Goal: Transaction & Acquisition: Purchase product/service

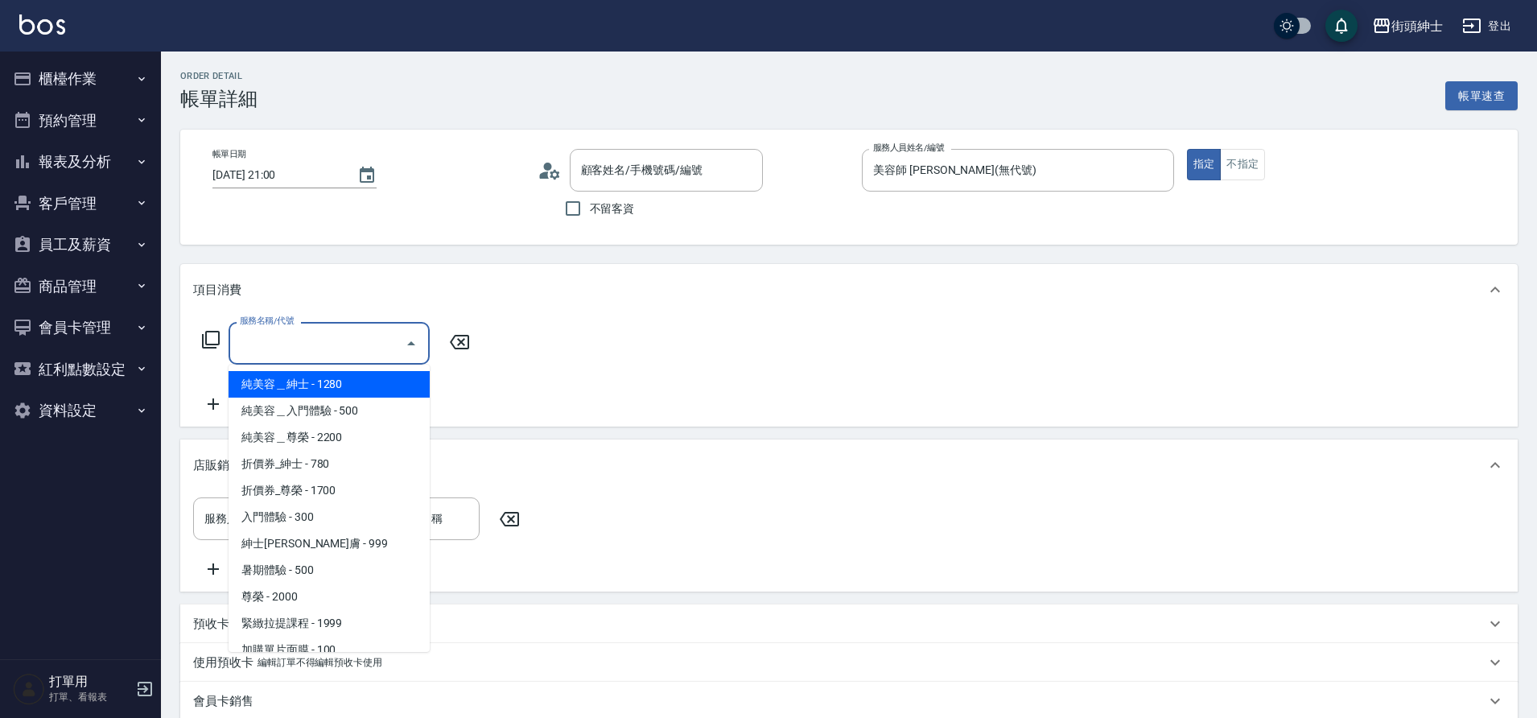
type input "[PERSON_NAME] [PERSON_NAME] 🎾/0923734525/null"
click at [332, 540] on span "紳士[PERSON_NAME]膚 - 999" at bounding box center [329, 543] width 201 height 27
type input "紳士全效煥膚"
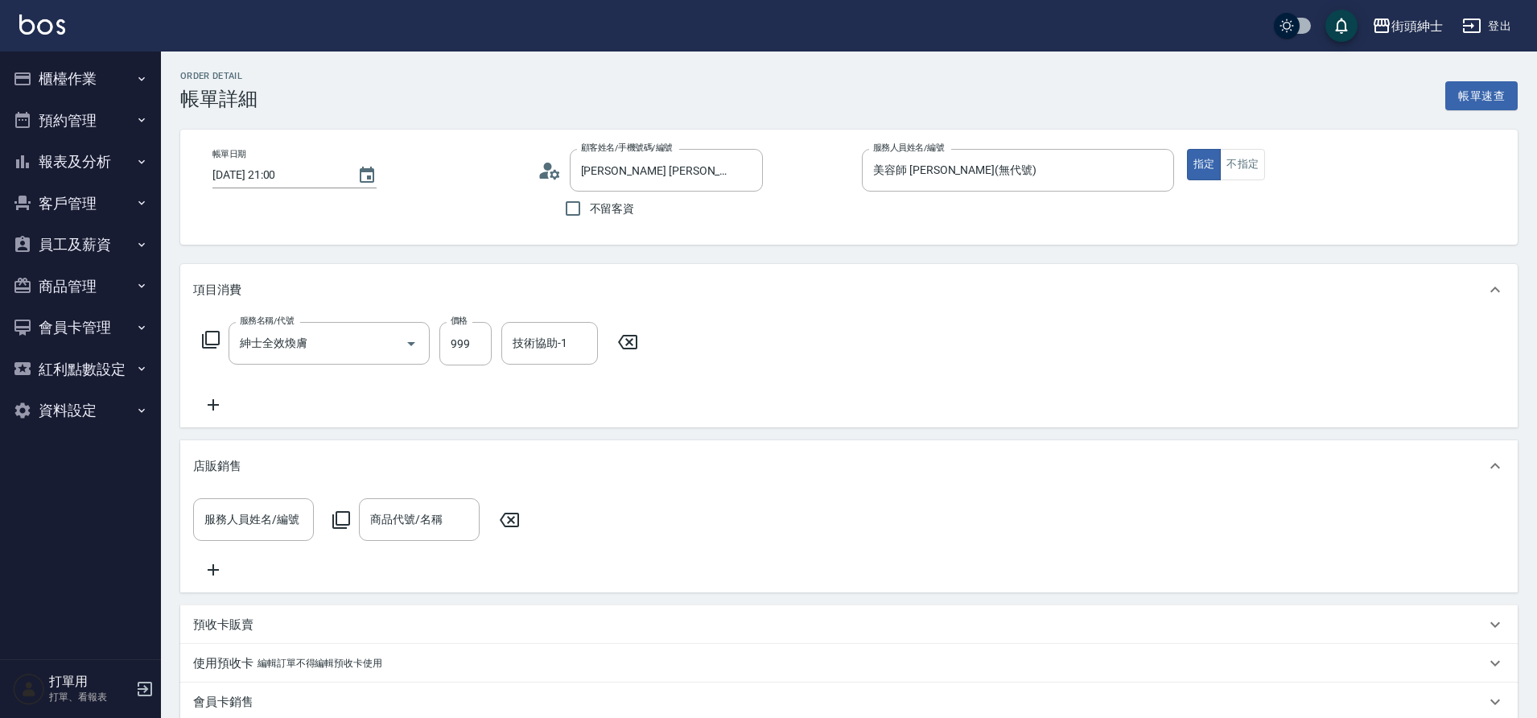
drag, startPoint x: 0, startPoint y: 0, endPoint x: 223, endPoint y: 411, distance: 467.9
click at [223, 411] on icon at bounding box center [213, 404] width 40 height 19
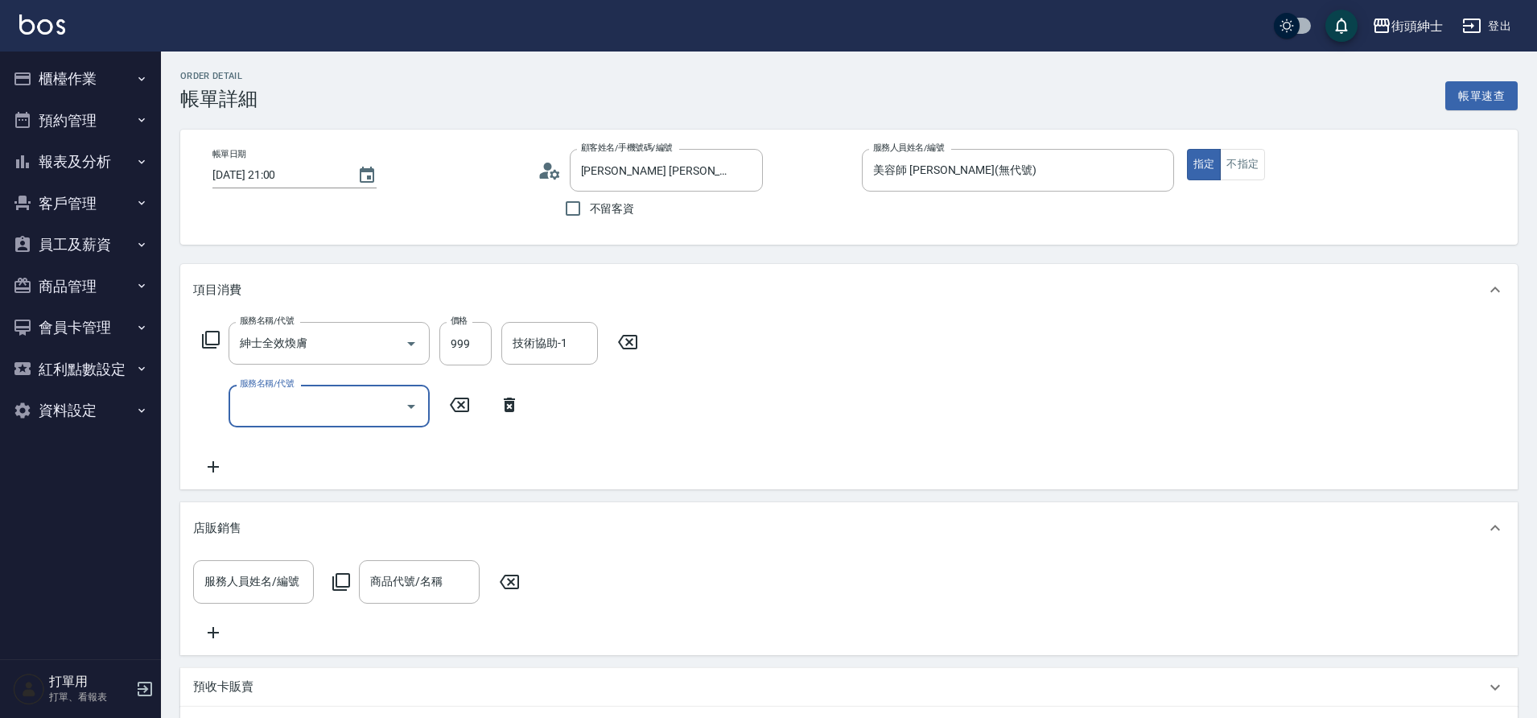
drag, startPoint x: 223, startPoint y: 411, endPoint x: 303, endPoint y: 437, distance: 84.5
click at [303, 437] on div "服務名稱/代號 紳士全效煥膚 服務名稱/代號 價格 999 價格 技術協助-1 技術協助-1 服務名稱/代號 服務名稱/代號" at bounding box center [420, 399] width 455 height 155
click at [296, 421] on div "服務名稱/代號" at bounding box center [329, 406] width 201 height 43
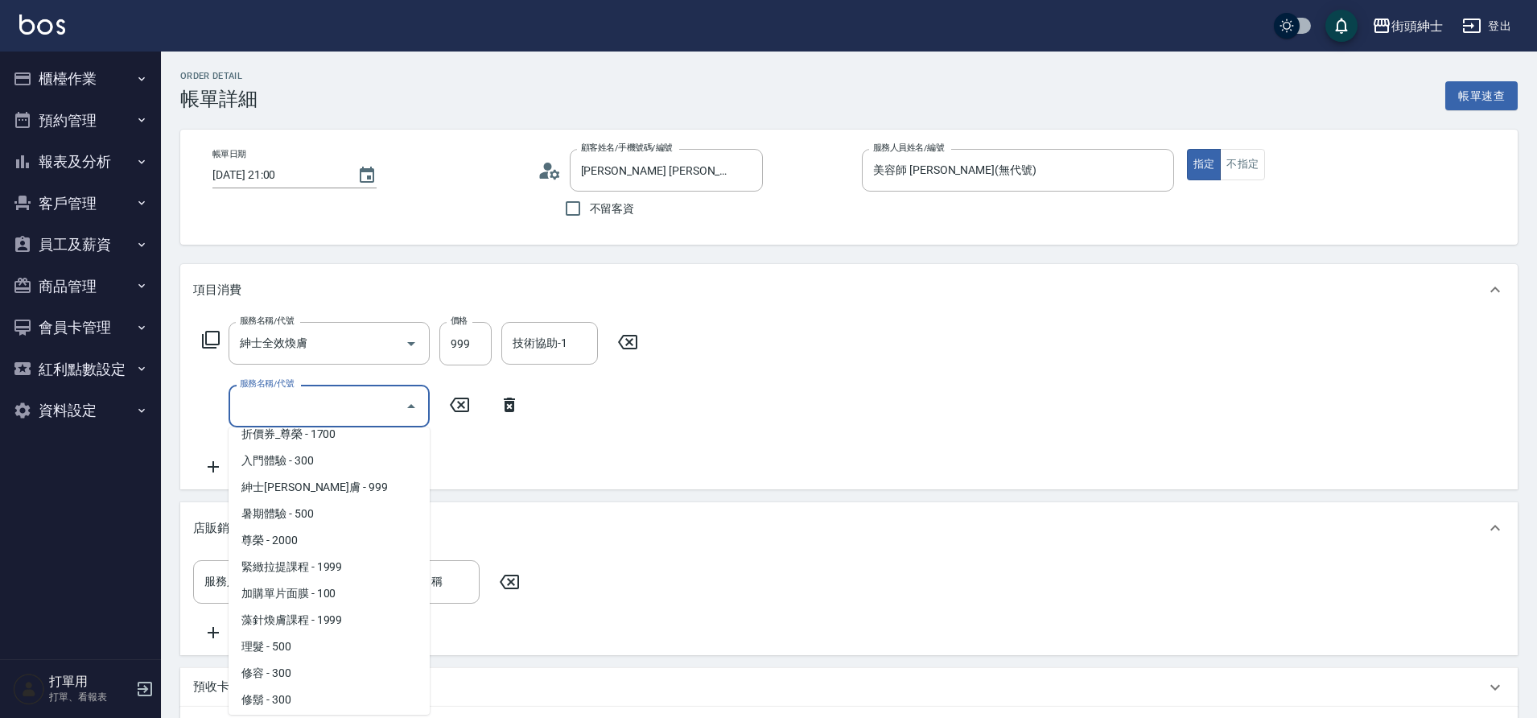
scroll to position [124, 0]
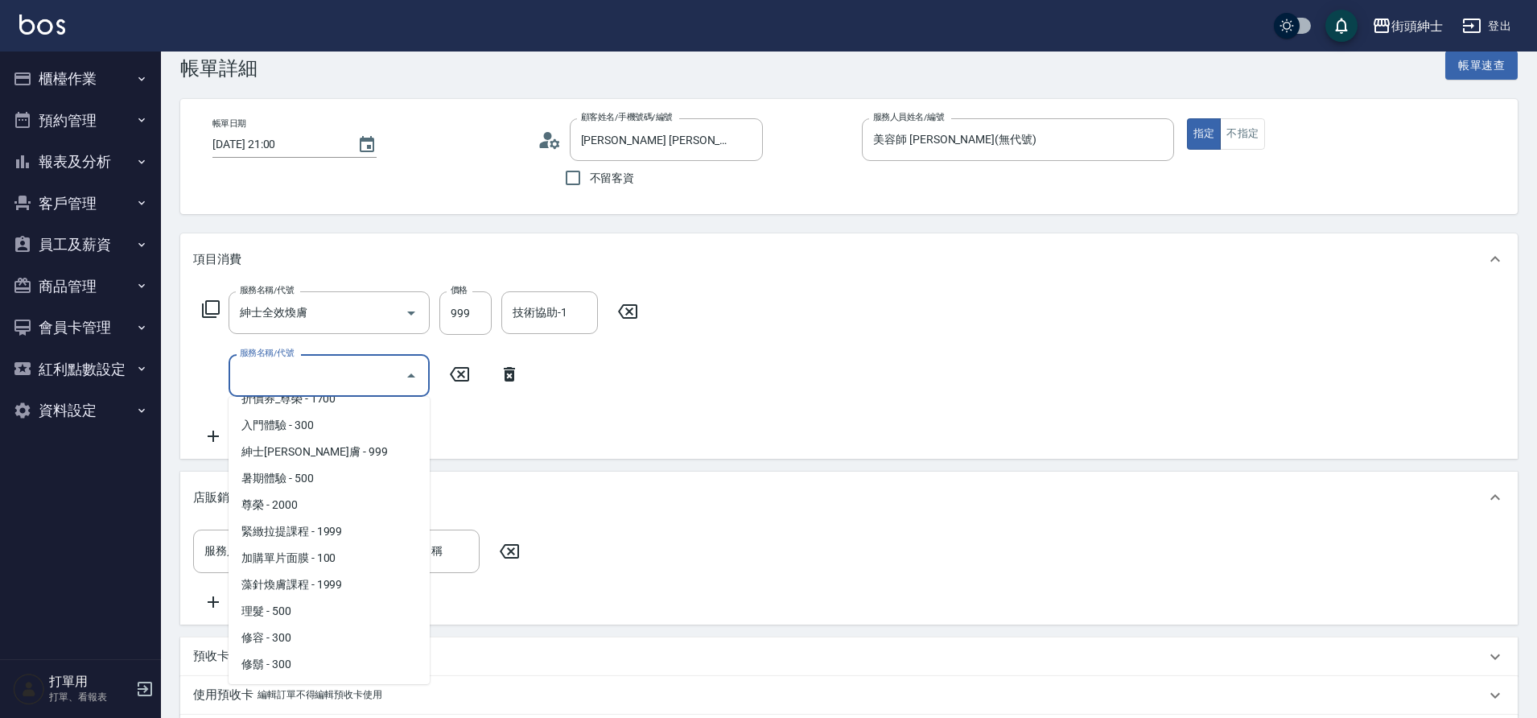
click at [298, 646] on span "修容 - 300" at bounding box center [329, 638] width 201 height 27
type input "修容(A03)"
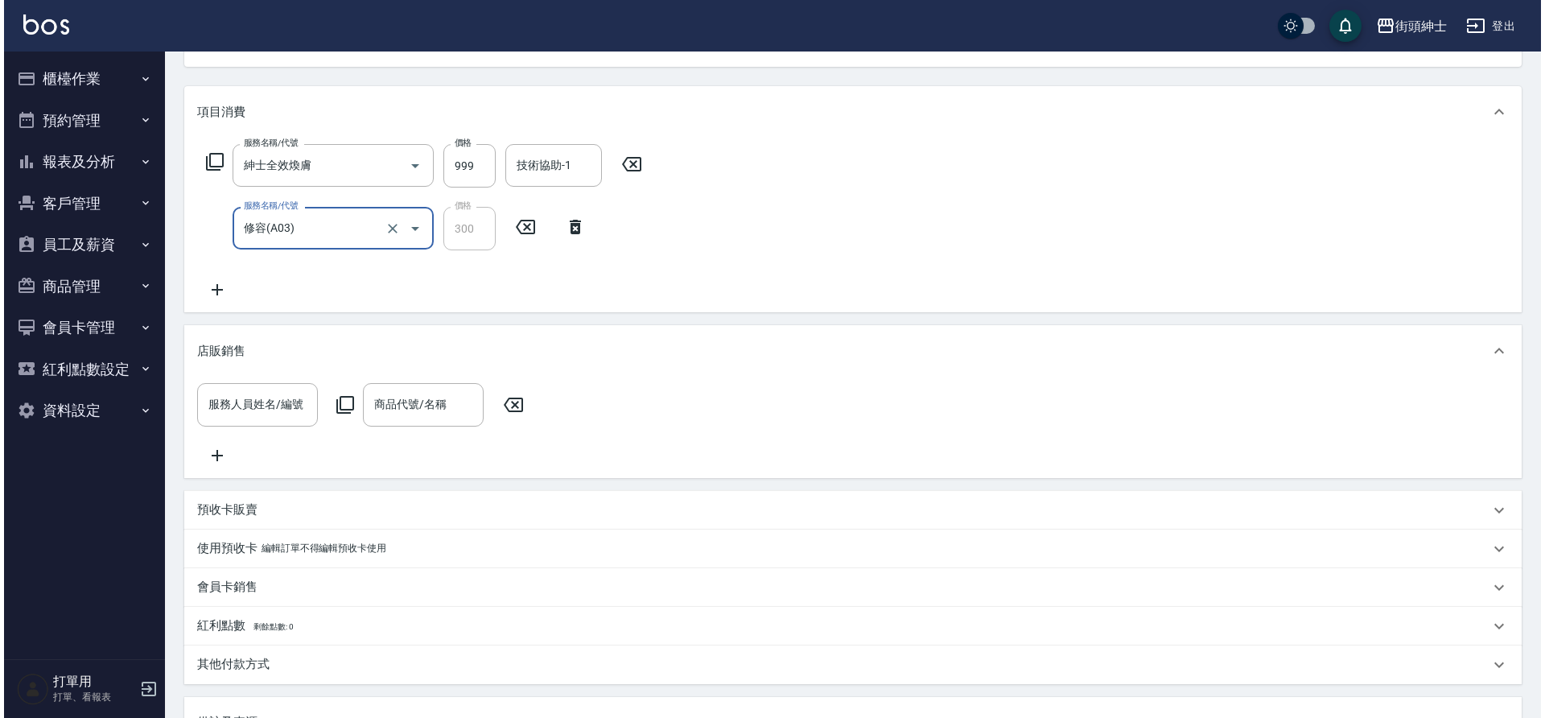
scroll to position [477, 0]
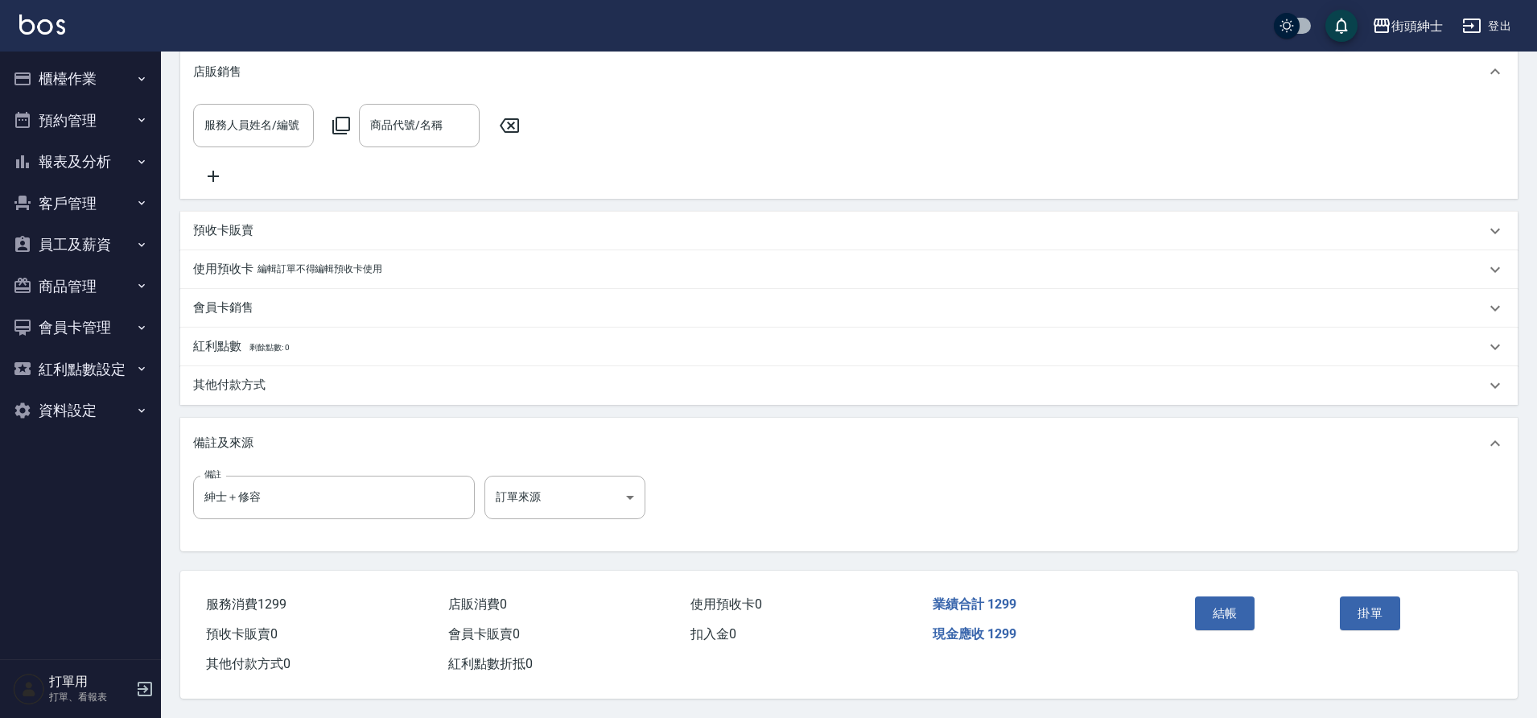
click at [1232, 622] on button "結帳" at bounding box center [1225, 613] width 60 height 34
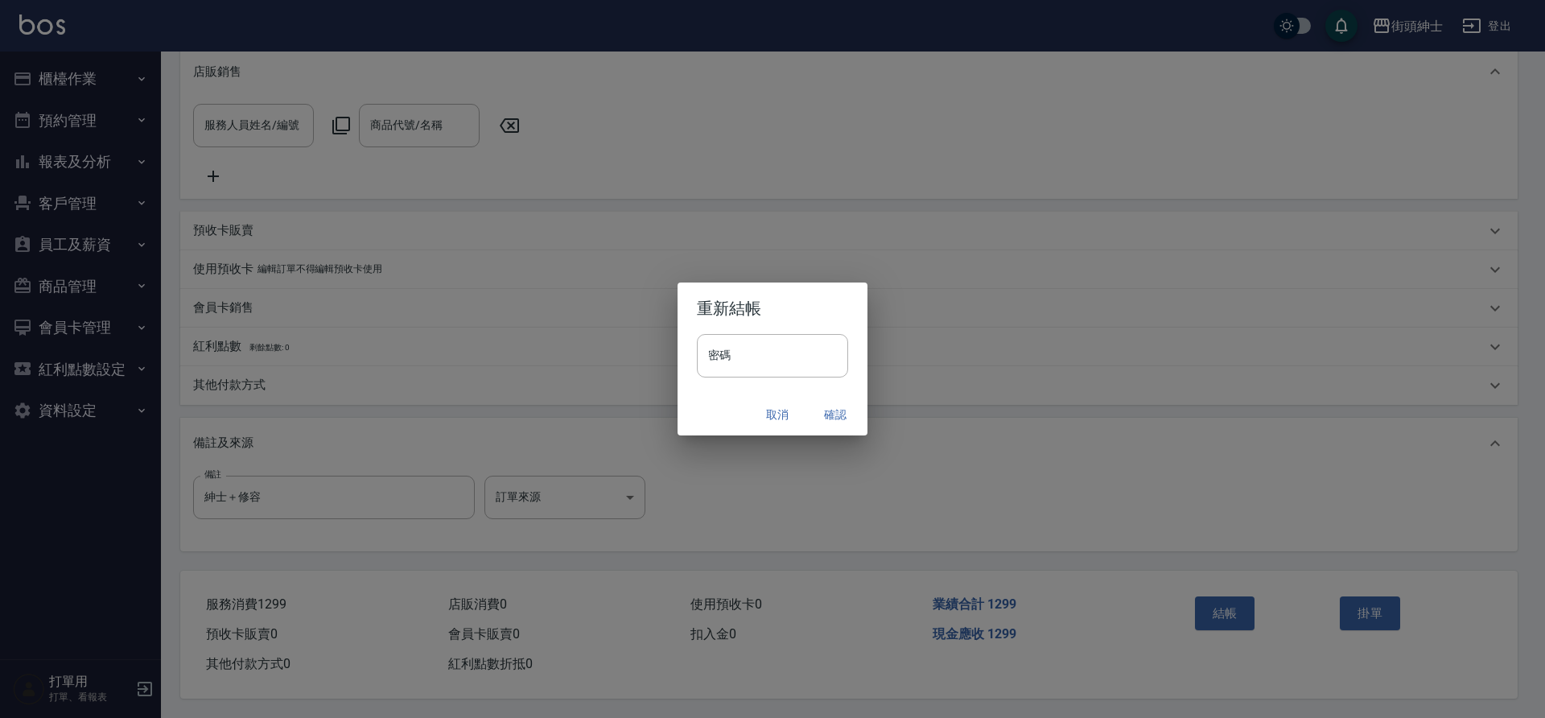
click at [1220, 607] on div "重新結帳 密碼 密碼 取消 確認" at bounding box center [772, 359] width 1545 height 718
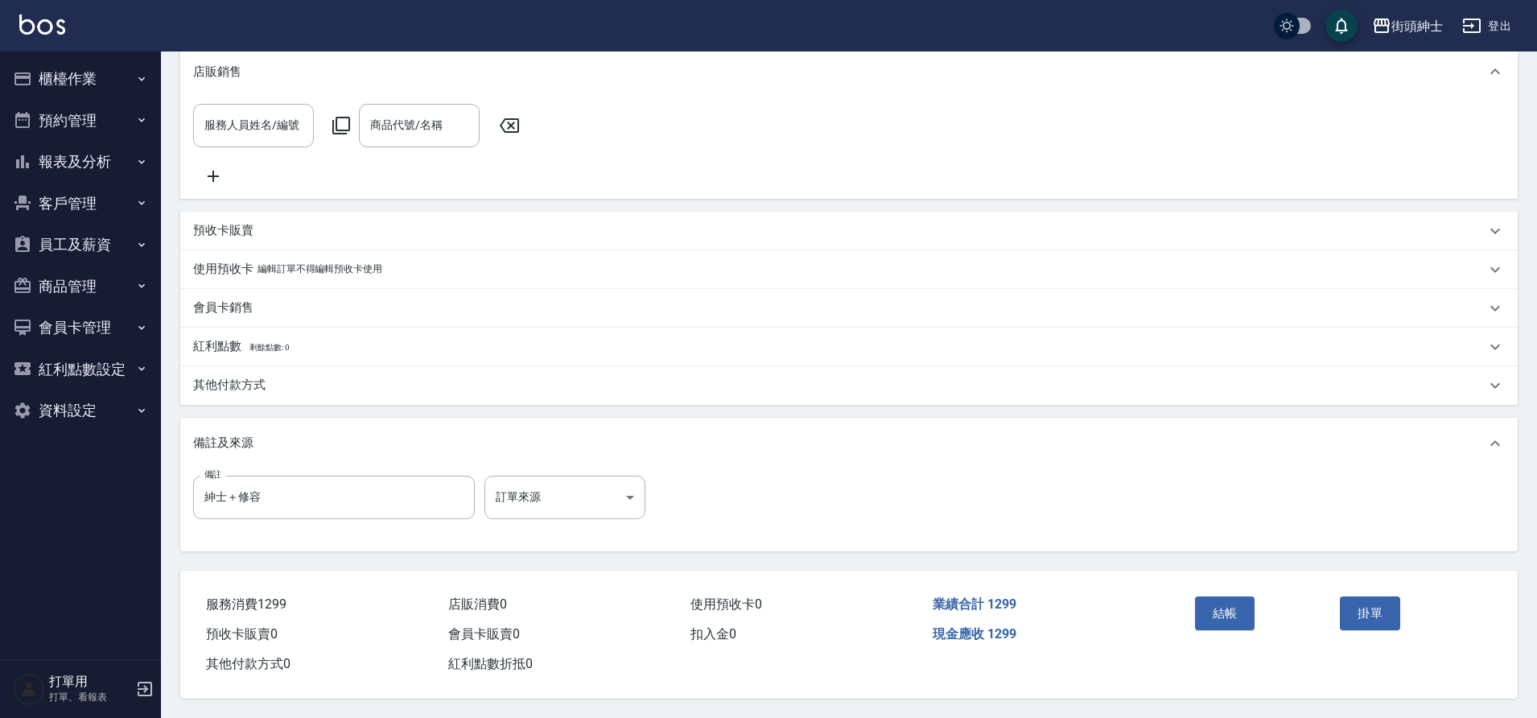
click at [1211, 596] on button "結帳" at bounding box center [1225, 613] width 60 height 34
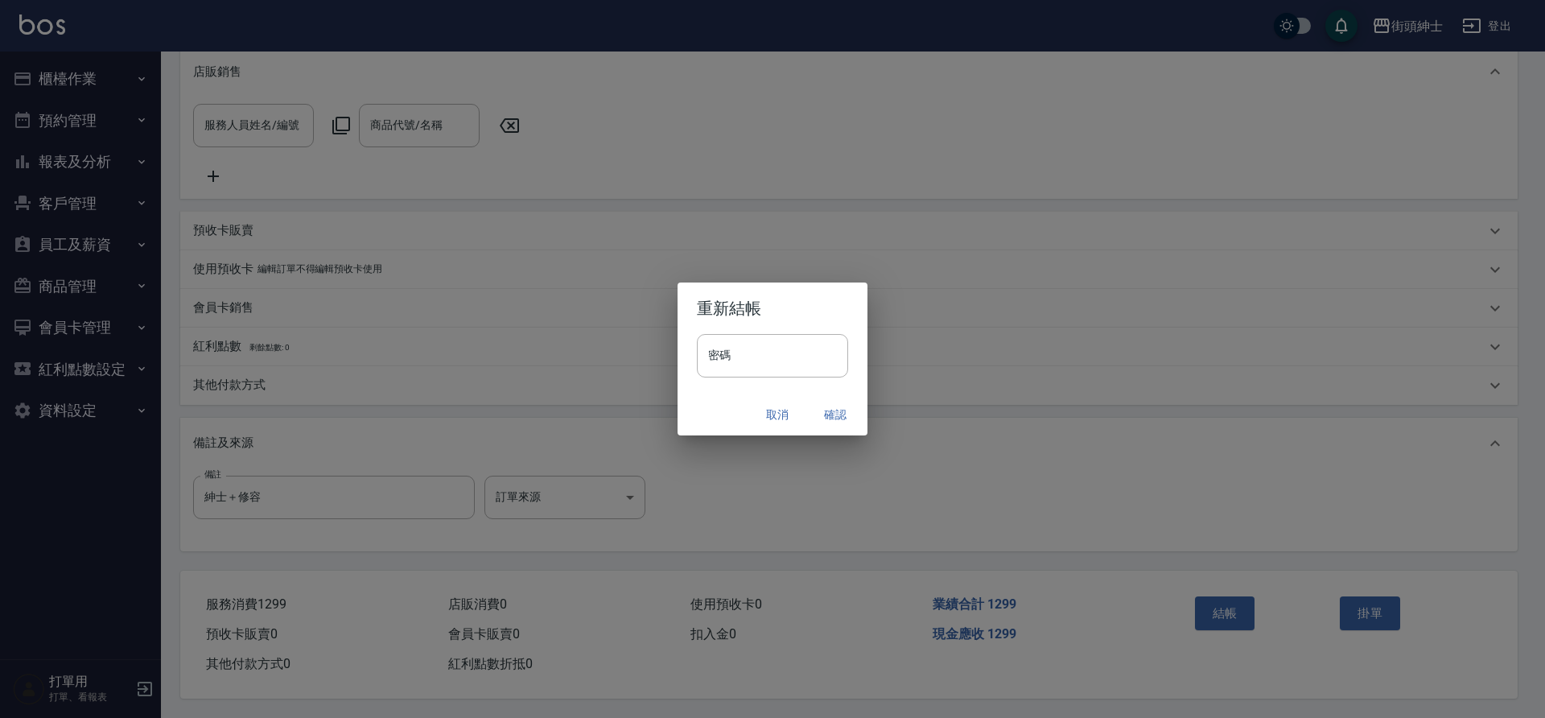
click at [837, 406] on button "確認" at bounding box center [836, 415] width 52 height 30
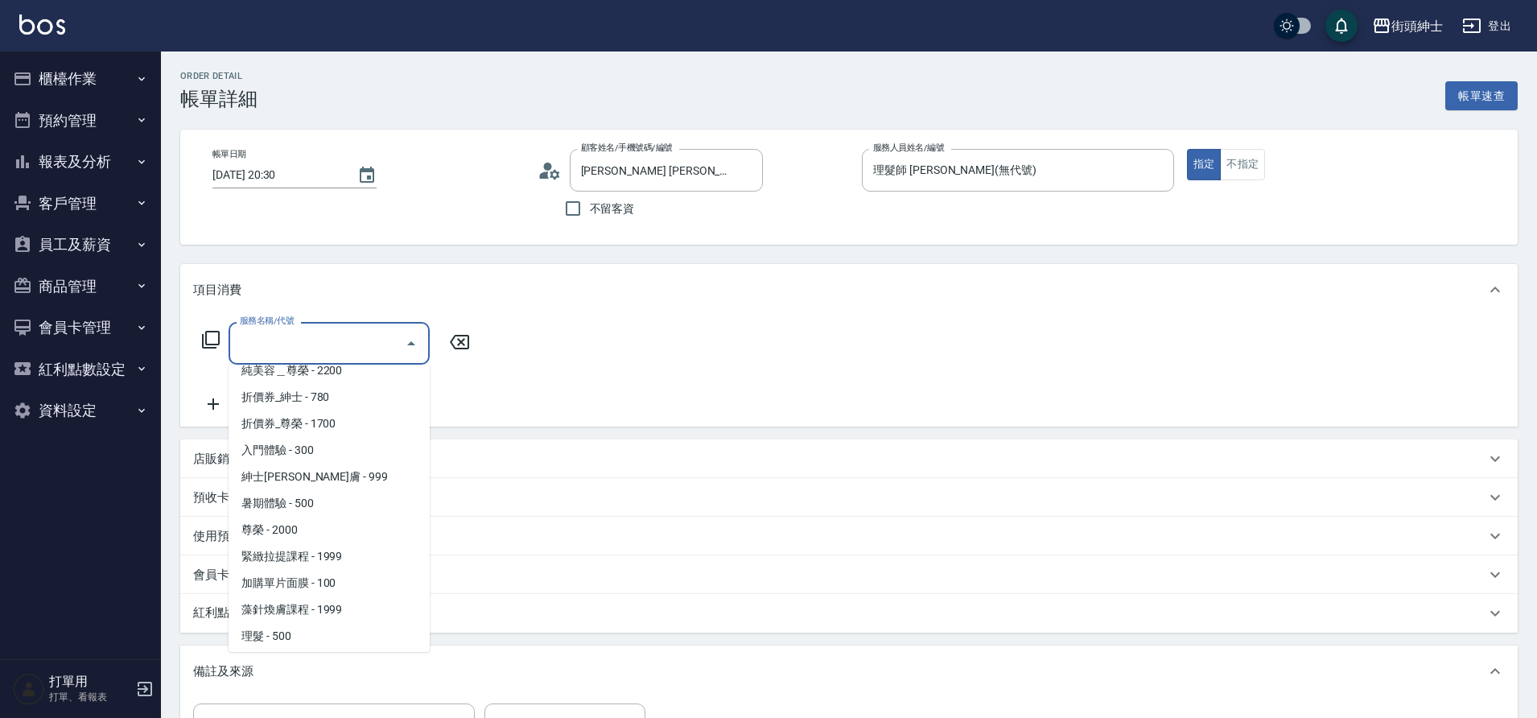
scroll to position [124, 0]
click at [288, 581] on span "理髮 - 500" at bounding box center [329, 579] width 201 height 27
type input "理髮(A02)"
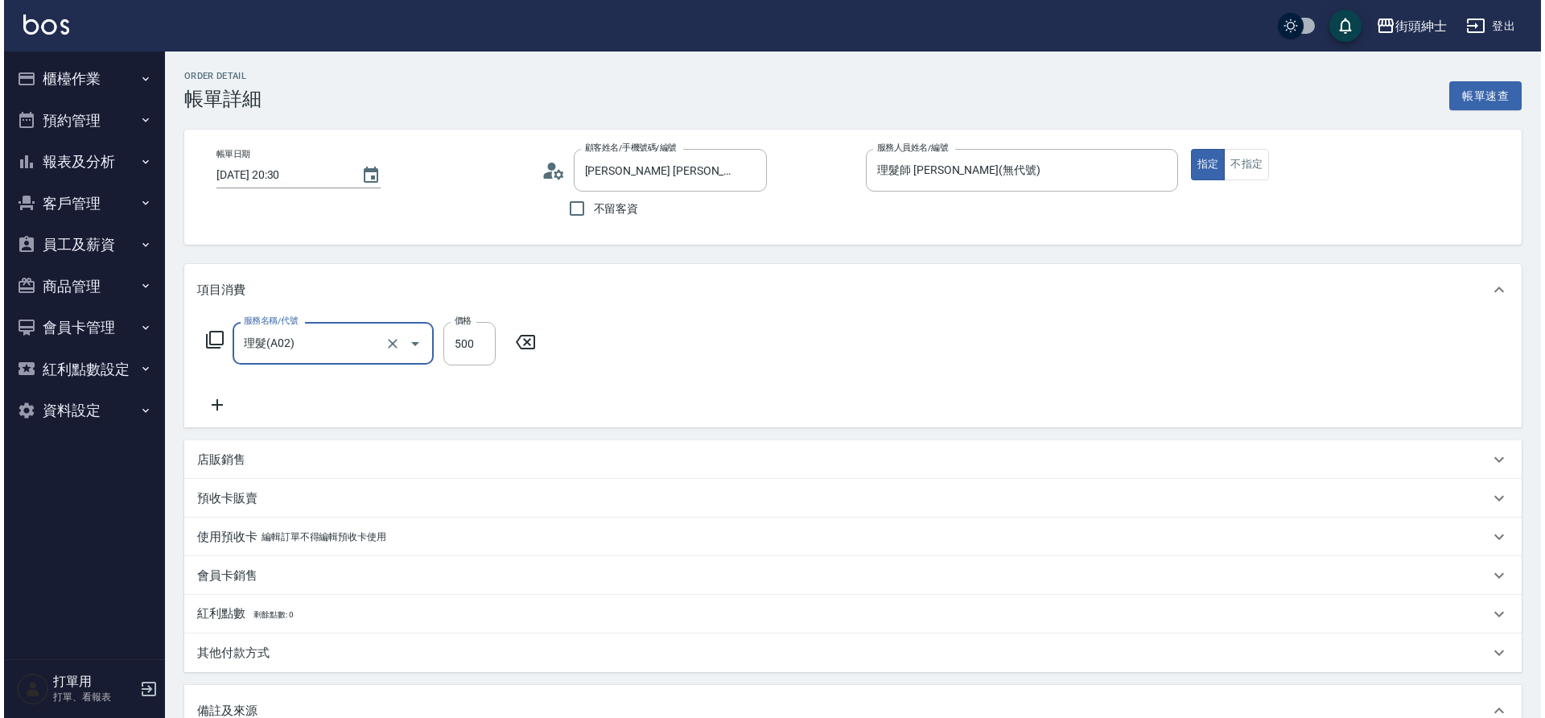
scroll to position [274, 0]
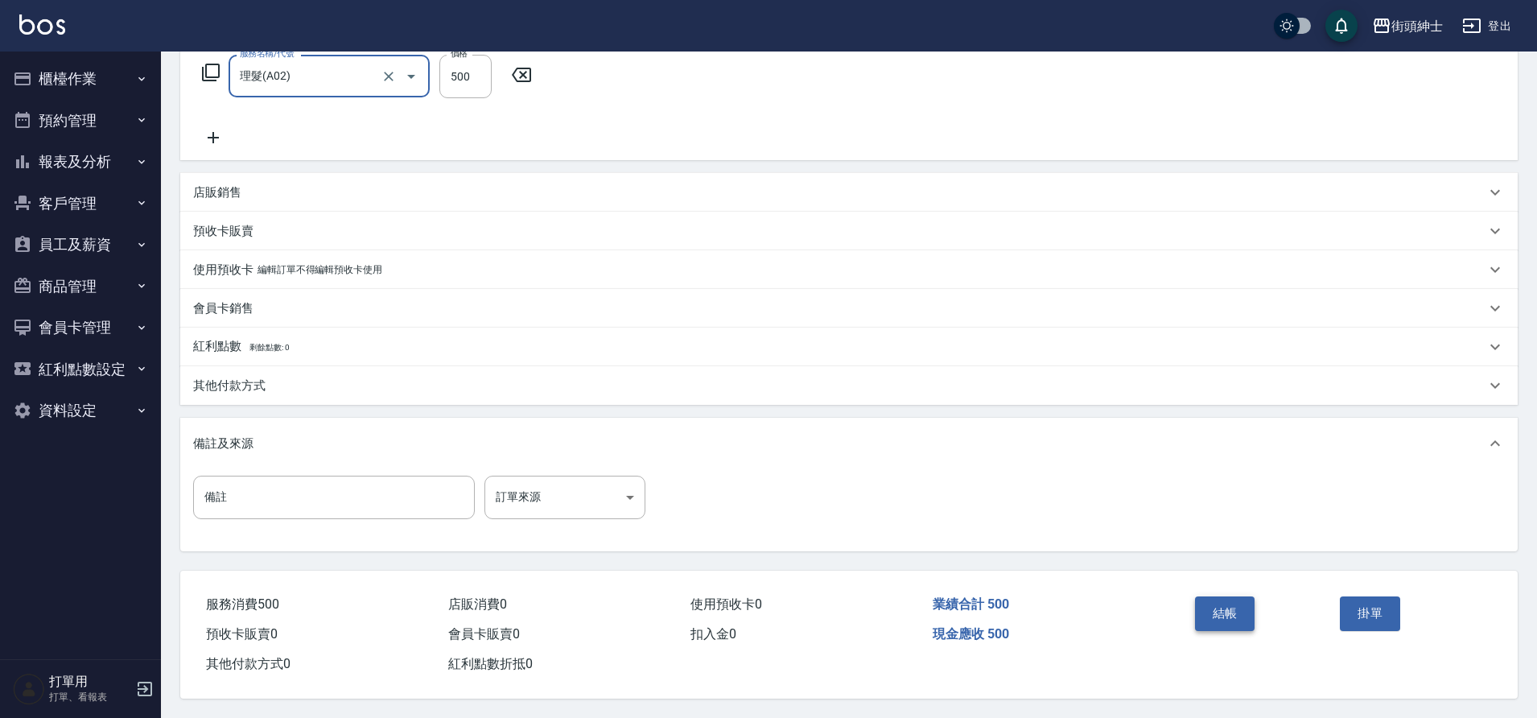
drag, startPoint x: 0, startPoint y: 0, endPoint x: 1238, endPoint y: 608, distance: 1379.1
click at [1238, 608] on button "結帳" at bounding box center [1225, 613] width 60 height 34
